Goal: Find specific fact: Find specific fact

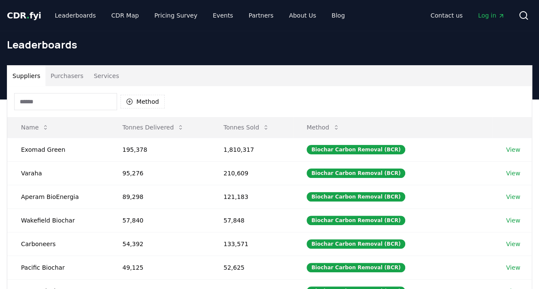
click at [57, 75] on button "Purchasers" at bounding box center [66, 76] width 43 height 21
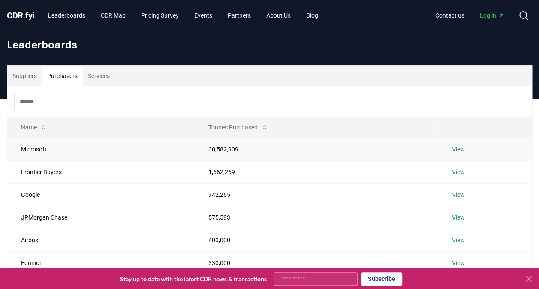
click at [220, 150] on td "30,582,909" at bounding box center [317, 149] width 244 height 23
copy td "30,582,909"
click at [226, 174] on td "1,662,269" at bounding box center [317, 171] width 244 height 23
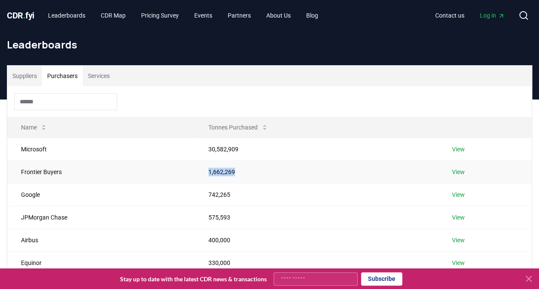
copy td "1,662,269"
click at [87, 186] on td "Google" at bounding box center [100, 194] width 187 height 23
click at [214, 195] on td "742,265" at bounding box center [317, 194] width 244 height 23
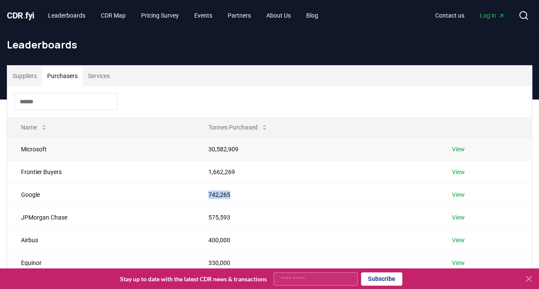
copy td "742,265"
click at [214, 217] on td "575,593" at bounding box center [317, 217] width 244 height 23
copy td "575,593"
